Goal: Task Accomplishment & Management: Complete application form

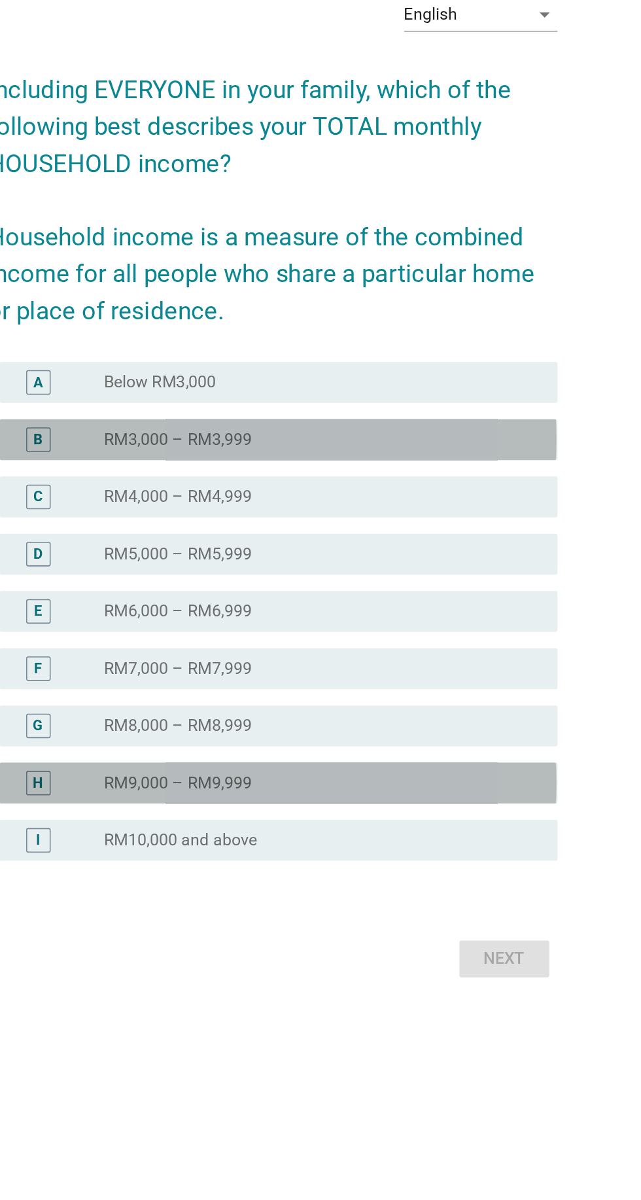
scroll to position [6, 0]
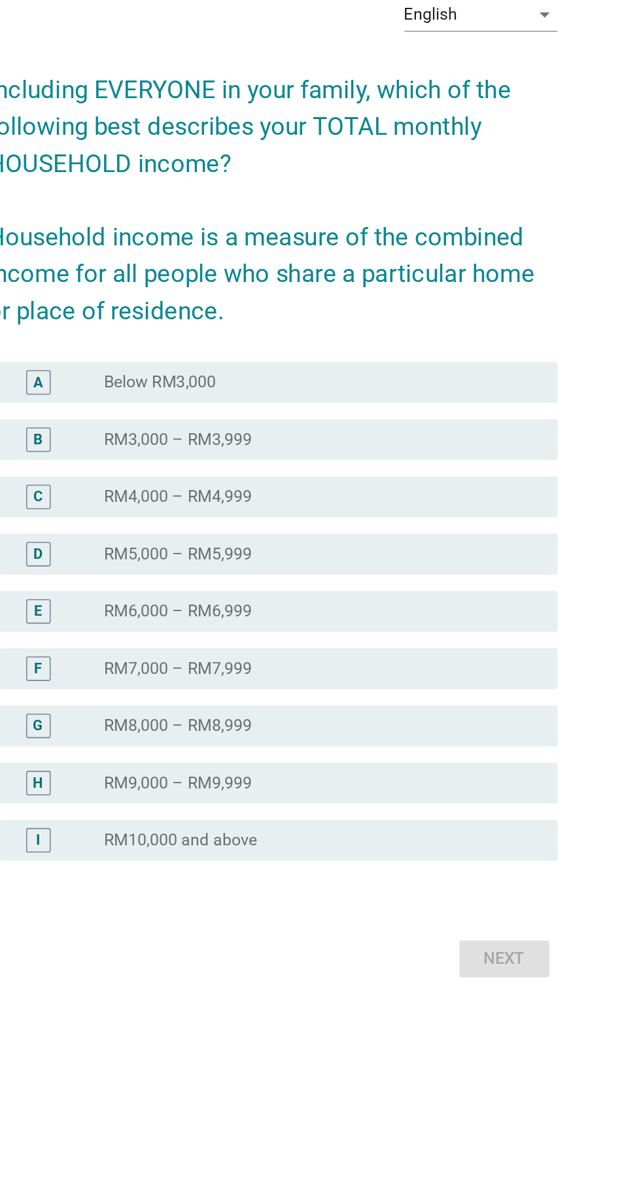
click at [476, 305] on div "English arrow_drop_down" at bounding box center [454, 294] width 98 height 21
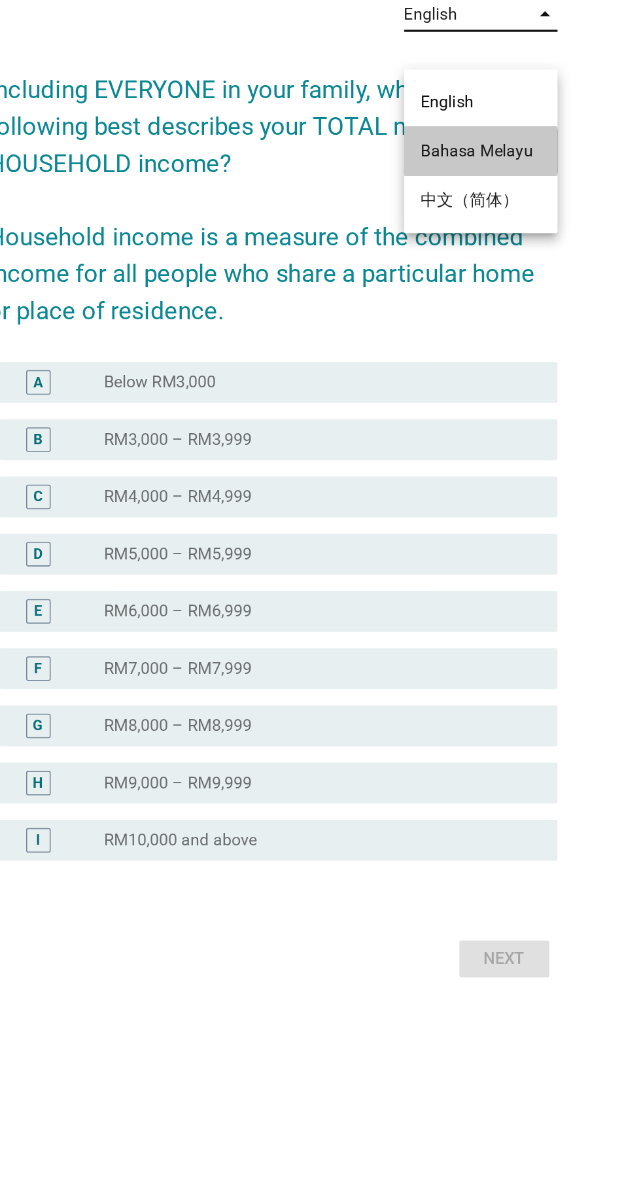
click at [473, 391] on div "Bahasa Melayu" at bounding box center [454, 381] width 77 height 31
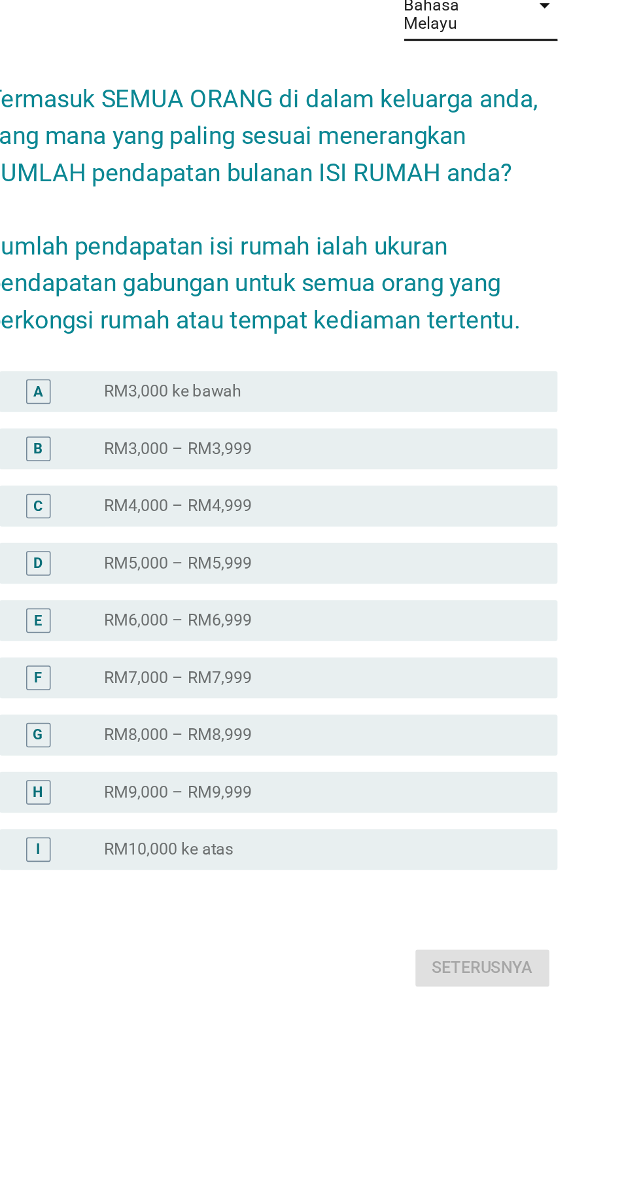
scroll to position [0, 0]
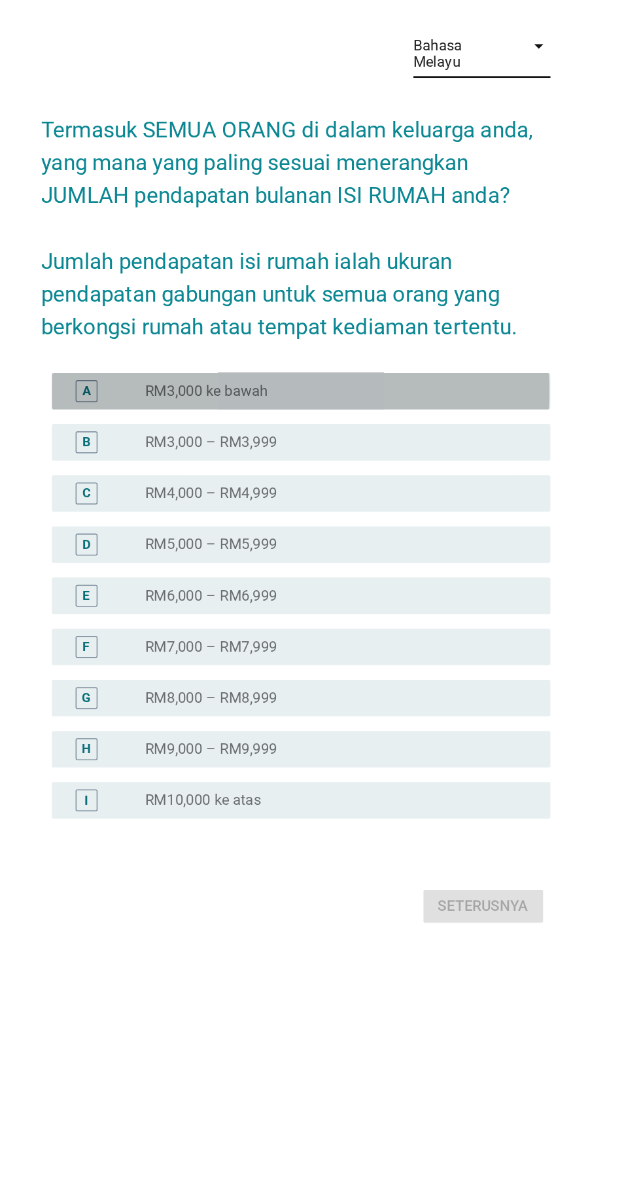
click at [190, 550] on div "A" at bounding box center [184, 542] width 56 height 16
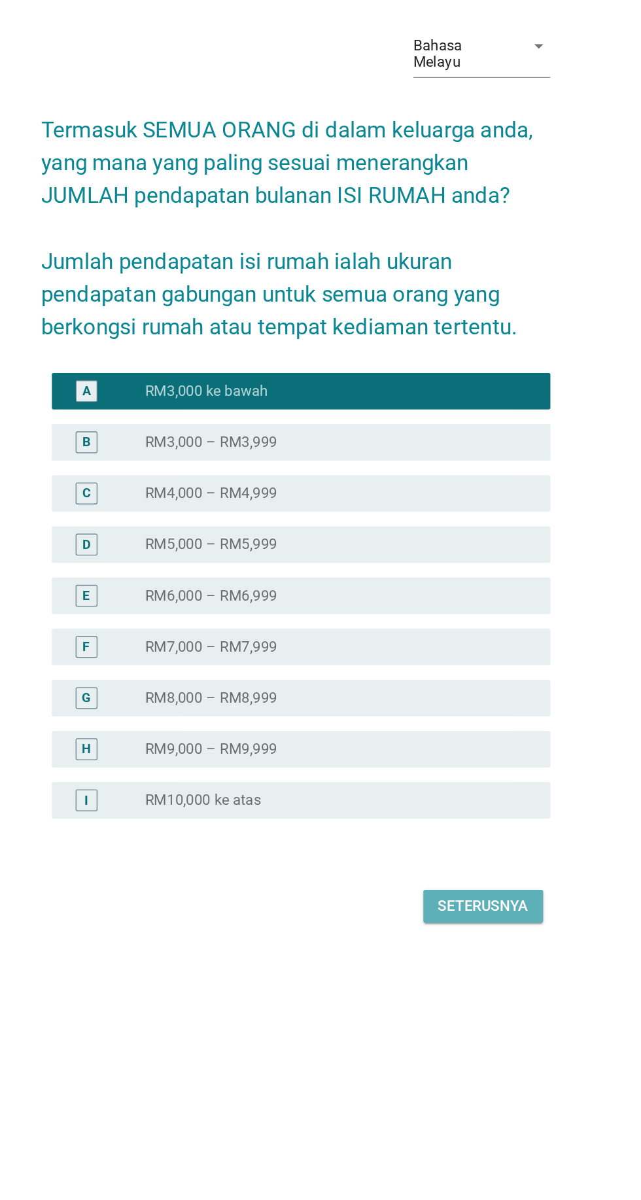
click at [471, 919] on div "Seterusnya" at bounding box center [455, 911] width 65 height 16
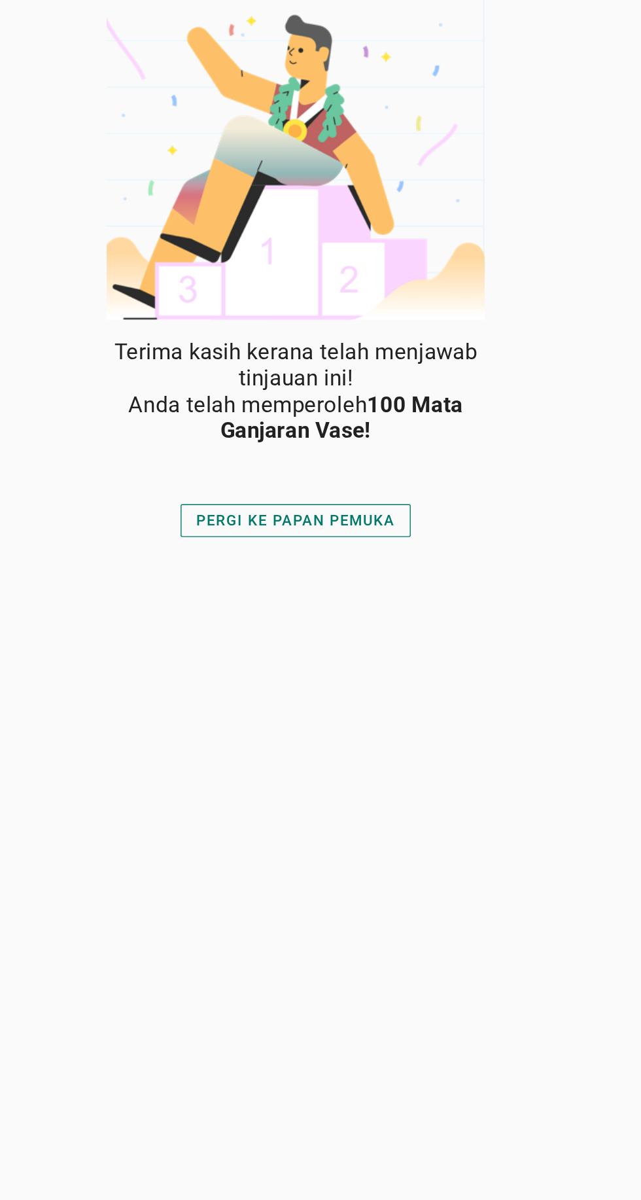
click at [383, 378] on div "PERGI KE PAPAN PEMUKA" at bounding box center [320, 373] width 142 height 16
